Goal: Find specific page/section: Find specific page/section

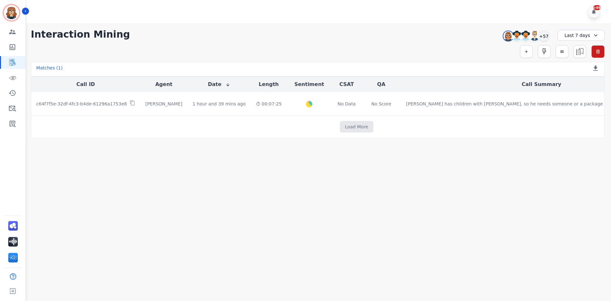
click at [173, 124] on div "Load More" at bounding box center [356, 126] width 650 height 11
drag, startPoint x: 165, startPoint y: 137, endPoint x: 398, endPoint y: 129, distance: 233.0
click at [164, 138] on div "Call ID Agent Date Length Sentiment CSAT QA Call Summary c64f7f5e-32df-4fc3-b4d…" at bounding box center [318, 107] width 574 height 62
click at [545, 37] on div "+57" at bounding box center [543, 36] width 11 height 11
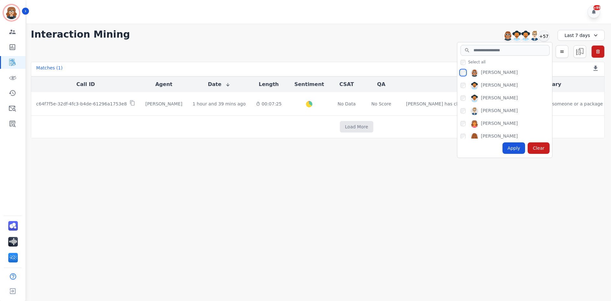
scroll to position [127, 0]
click at [487, 53] on input "search" at bounding box center [504, 50] width 89 height 11
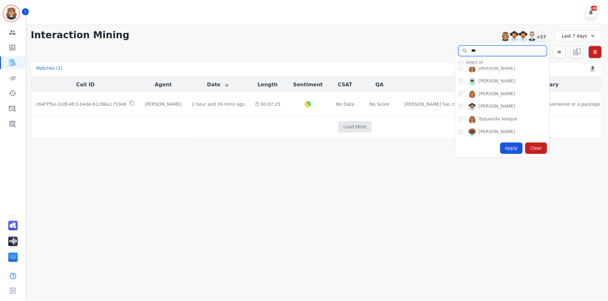
scroll to position [0, 0]
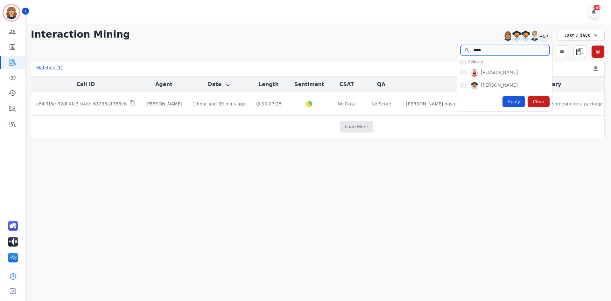
type input "*****"
drag, startPoint x: 492, startPoint y: 48, endPoint x: 405, endPoint y: 48, distance: 86.5
click at [405, 48] on div "**********" at bounding box center [317, 81] width 586 height 115
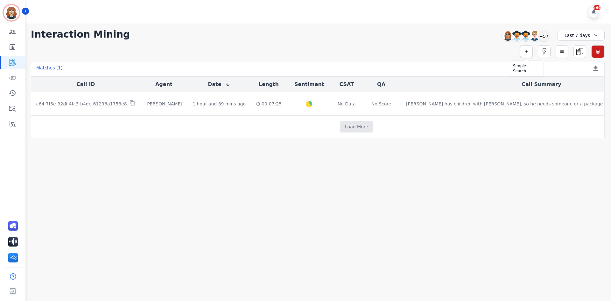
click at [525, 55] on button "button" at bounding box center [526, 51] width 13 height 13
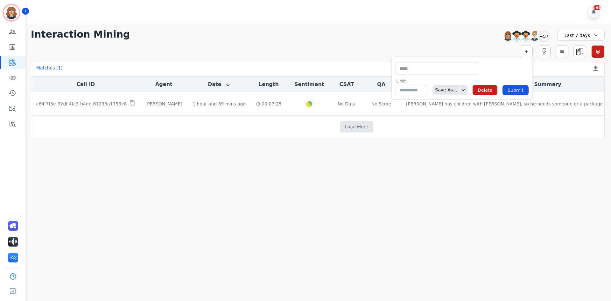
click at [496, 151] on main "**********" at bounding box center [317, 174] width 586 height 301
click at [542, 38] on div "+57" at bounding box center [543, 36] width 11 height 11
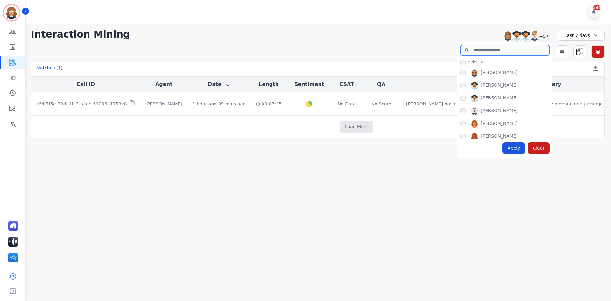
click at [493, 50] on input "search" at bounding box center [504, 50] width 89 height 11
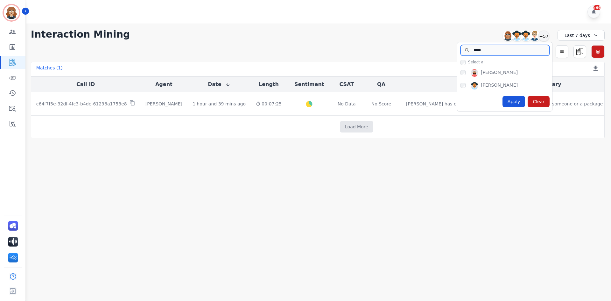
type input "*****"
click at [512, 102] on div "Apply" at bounding box center [513, 101] width 23 height 11
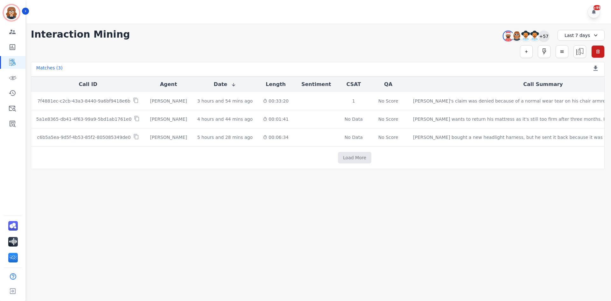
click at [542, 35] on div "+57" at bounding box center [543, 36] width 11 height 11
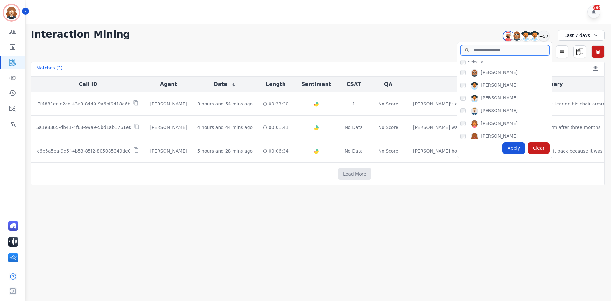
click at [488, 51] on input "search" at bounding box center [504, 50] width 89 height 11
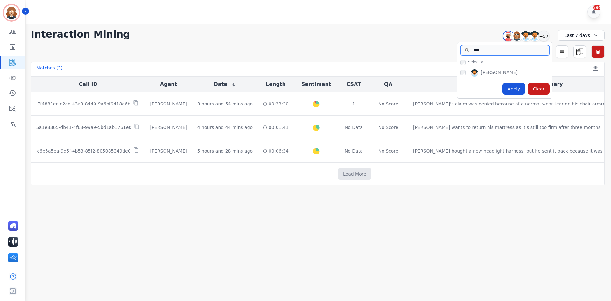
type input "****"
click at [512, 87] on div "Apply" at bounding box center [513, 88] width 23 height 11
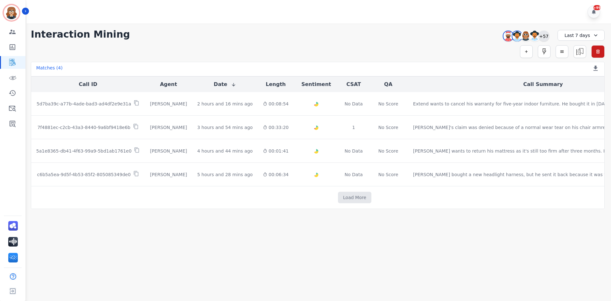
click at [541, 33] on div "+57" at bounding box center [543, 36] width 11 height 11
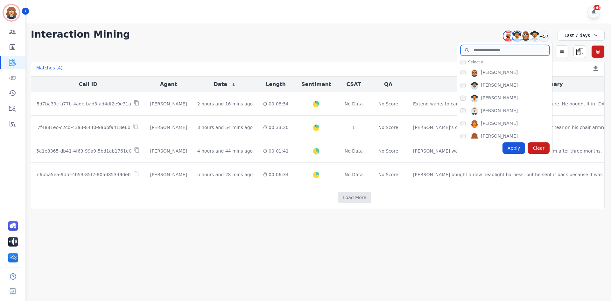
click at [487, 49] on input "search" at bounding box center [504, 50] width 89 height 11
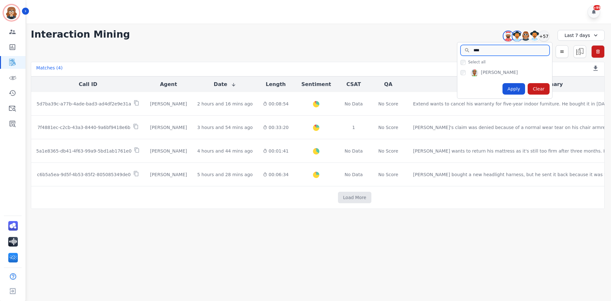
type input "****"
click at [509, 88] on div "Apply" at bounding box center [513, 88] width 23 height 11
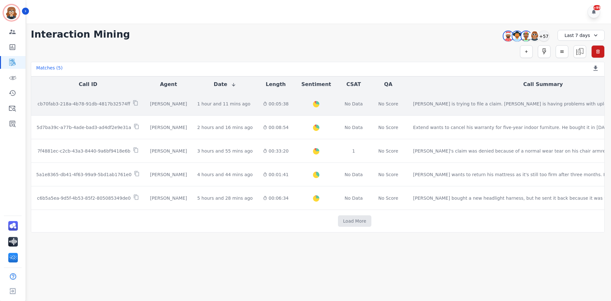
click at [94, 101] on p "cb70fab3-218a-4b78-91db-4817b32574ff" at bounding box center [84, 104] width 93 height 6
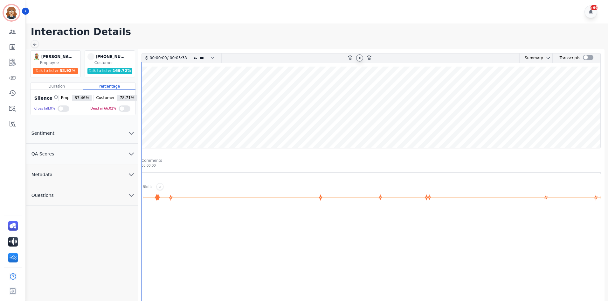
click at [362, 56] on icon at bounding box center [359, 57] width 5 height 5
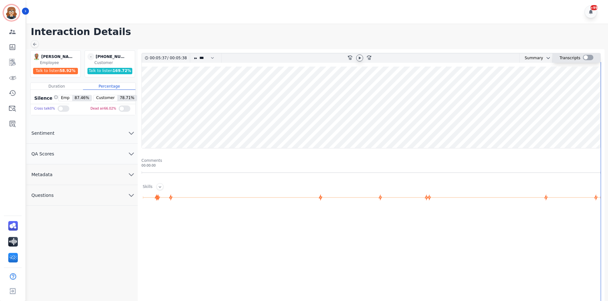
click at [586, 59] on div at bounding box center [588, 57] width 10 height 5
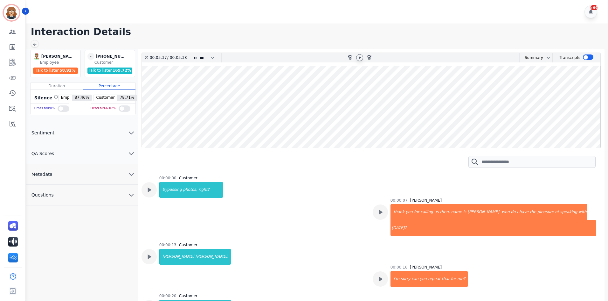
click at [336, 179] on div "00:00:00 Customer bypassing photos, right?" at bounding box center [254, 204] width 224 height 59
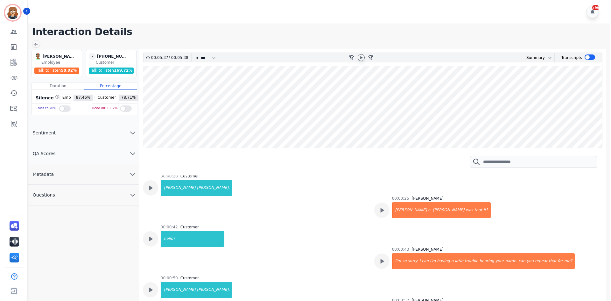
scroll to position [127, 0]
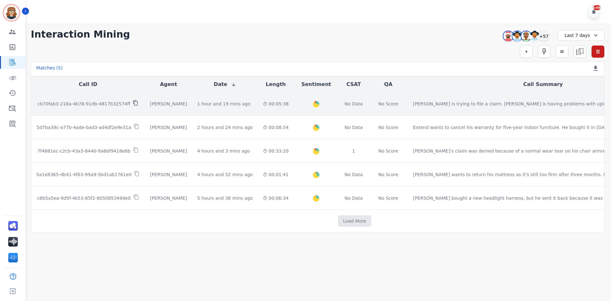
click at [133, 103] on icon at bounding box center [136, 103] width 6 height 6
drag, startPoint x: 541, startPoint y: 35, endPoint x: 374, endPoint y: 111, distance: 184.2
click at [541, 35] on div "+57" at bounding box center [543, 36] width 11 height 11
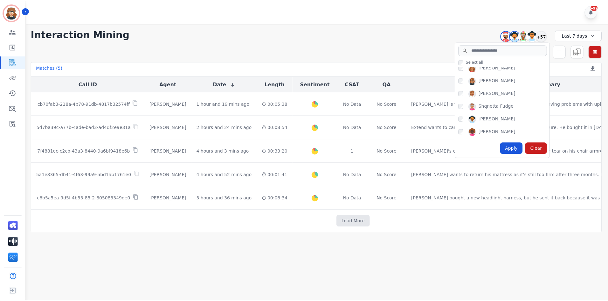
scroll to position [577, 0]
click at [514, 146] on div "Apply" at bounding box center [513, 147] width 23 height 11
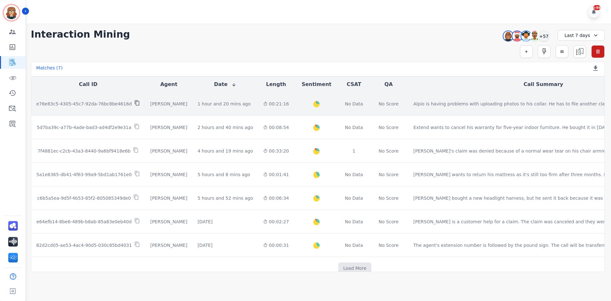
click at [134, 104] on icon at bounding box center [137, 103] width 6 height 6
click at [214, 107] on td "1 hour and 20 mins ago Start at: Wed, Oct 1st, 2025 - 3:28pm" at bounding box center [225, 104] width 66 height 24
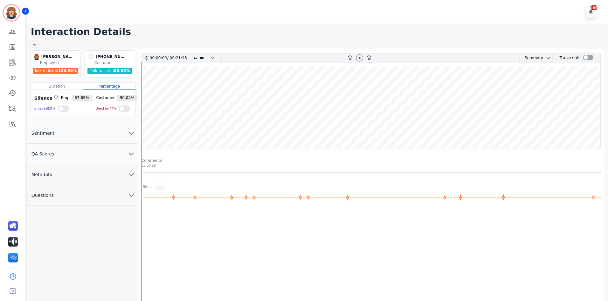
click at [359, 58] on icon at bounding box center [359, 57] width 5 height 5
click at [586, 55] on div at bounding box center [588, 57] width 10 height 5
click at [585, 58] on div at bounding box center [588, 57] width 10 height 5
click at [584, 58] on div at bounding box center [588, 57] width 10 height 5
click at [583, 58] on div at bounding box center [588, 57] width 10 height 5
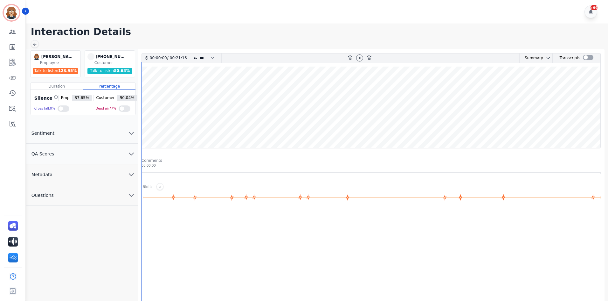
click at [355, 56] on div at bounding box center [360, 57] width 10 height 9
click at [359, 62] on div at bounding box center [360, 57] width 10 height 9
click at [304, 128] on wave at bounding box center [371, 106] width 459 height 81
click at [326, 35] on h1 "Interaction Details" at bounding box center [319, 31] width 577 height 11
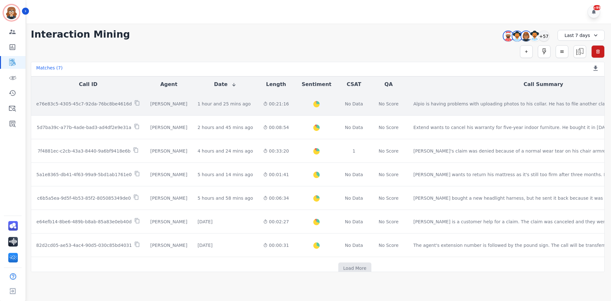
click at [103, 102] on p "e76e83c5-4305-45c7-92da-76bc8be4616d" at bounding box center [83, 104] width 95 height 6
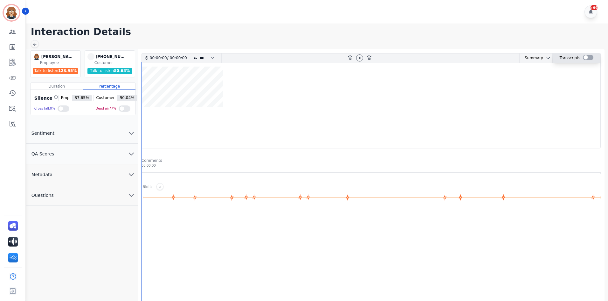
click at [584, 55] on div at bounding box center [588, 57] width 10 height 5
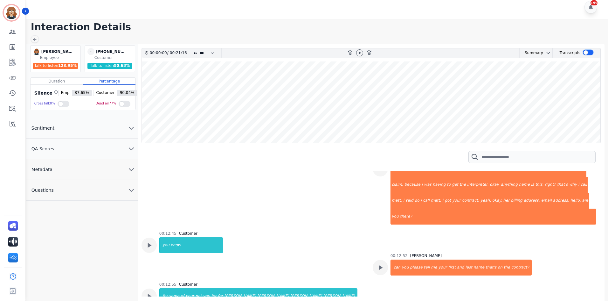
scroll to position [1053, 0]
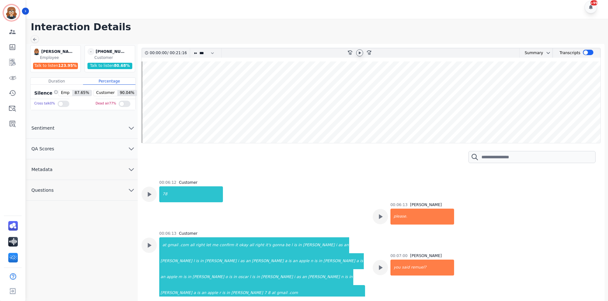
click at [360, 51] on icon at bounding box center [359, 52] width 5 height 5
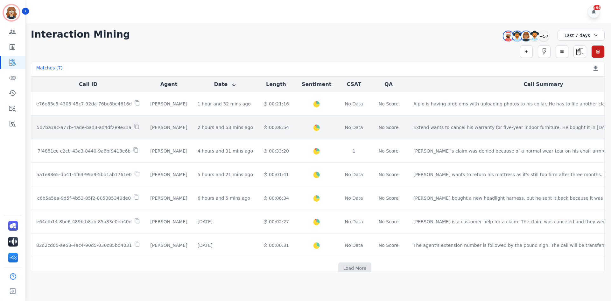
click at [101, 127] on p "5d7ba39c-a77b-4ade-bad3-ad4df2e9e31a" at bounding box center [84, 127] width 94 height 6
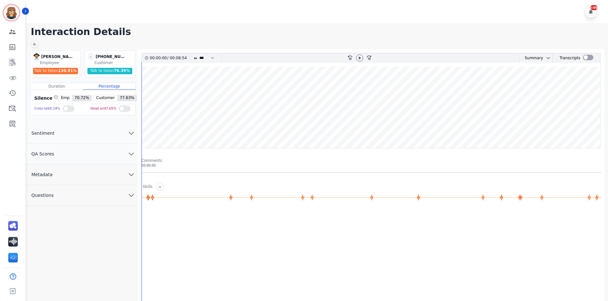
drag, startPoint x: 360, startPoint y: 58, endPoint x: 374, endPoint y: 74, distance: 22.1
click at [360, 58] on icon at bounding box center [360, 57] width 2 height 3
click at [585, 58] on div at bounding box center [588, 57] width 10 height 5
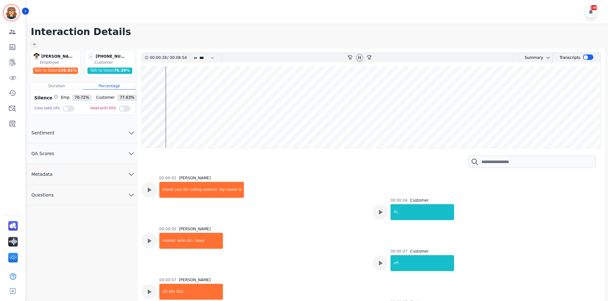
click at [358, 59] on icon at bounding box center [359, 57] width 5 height 5
click at [360, 57] on icon at bounding box center [360, 57] width 2 height 3
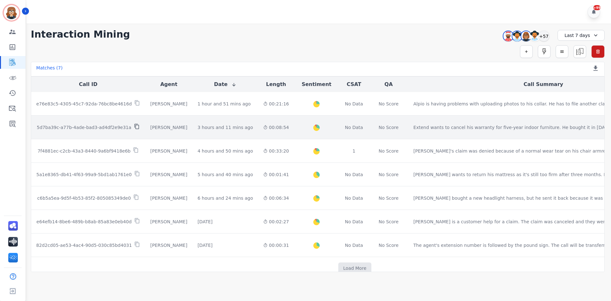
click at [134, 127] on icon at bounding box center [137, 126] width 6 height 6
click at [96, 128] on p "5d7ba39c-a77b-4ade-bad3-ad4df2e9e31a" at bounding box center [84, 127] width 94 height 6
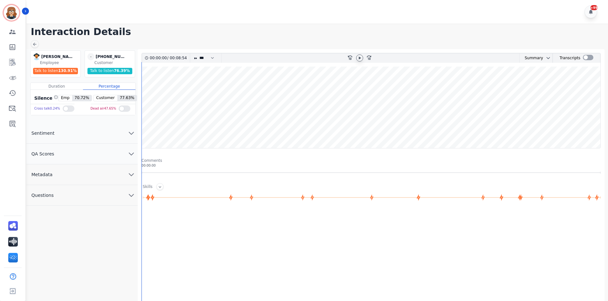
click at [357, 58] on div at bounding box center [359, 57] width 7 height 7
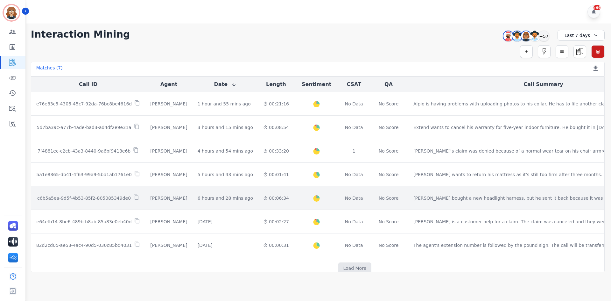
click at [101, 198] on p "c6b5a5ea-9d5f-4b53-85f2-805085349de0" at bounding box center [84, 198] width 94 height 6
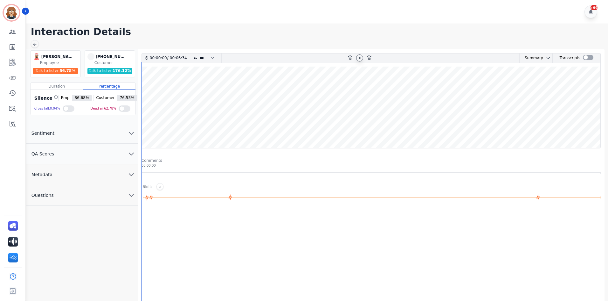
click at [358, 56] on icon at bounding box center [359, 57] width 5 height 5
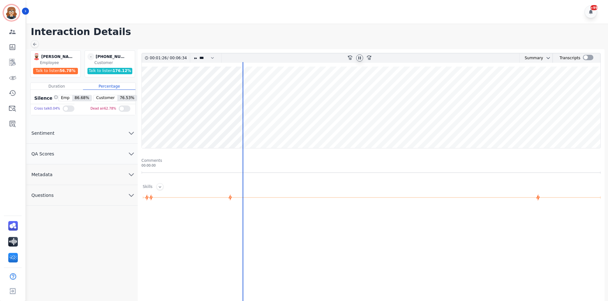
drag, startPoint x: 586, startPoint y: 57, endPoint x: 342, endPoint y: 13, distance: 247.9
click at [586, 57] on div at bounding box center [588, 57] width 10 height 5
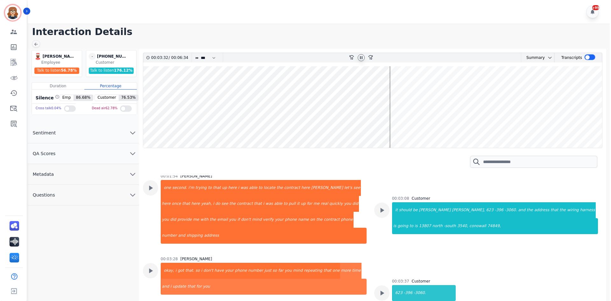
scroll to position [1084, 0]
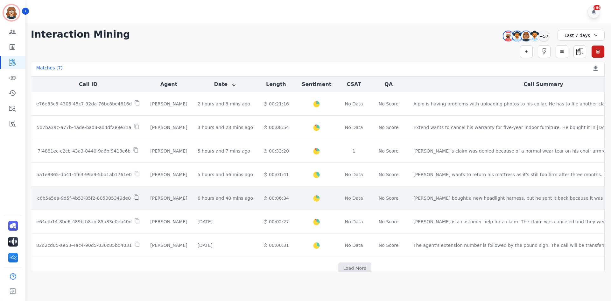
click at [133, 196] on icon at bounding box center [136, 197] width 6 height 6
